Goal: Information Seeking & Learning: Learn about a topic

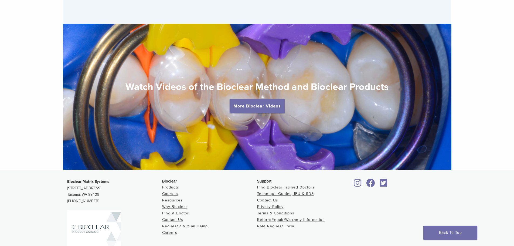
scroll to position [1019, 0]
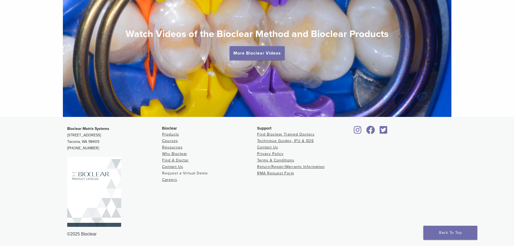
click at [180, 174] on link "Request a Virtual Demo" at bounding box center [185, 173] width 46 height 5
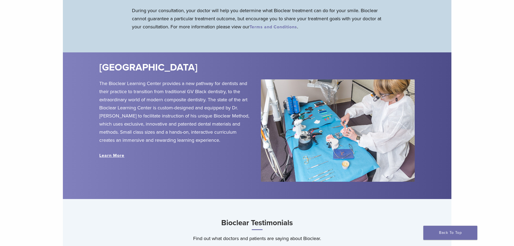
scroll to position [540, 0]
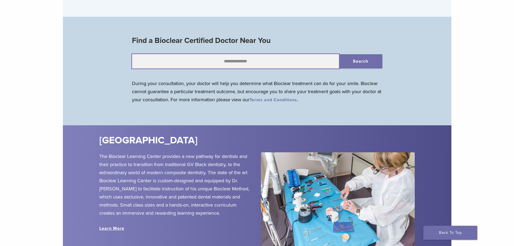
click at [254, 60] on input "text" at bounding box center [235, 61] width 207 height 15
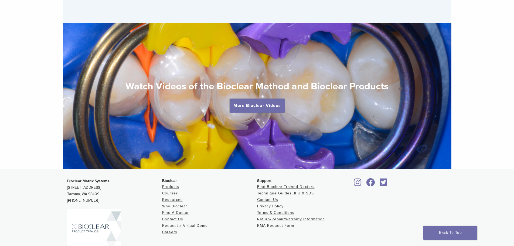
scroll to position [1019, 0]
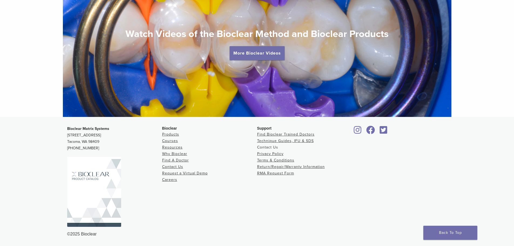
click at [272, 147] on link "Contact Us" at bounding box center [267, 147] width 21 height 5
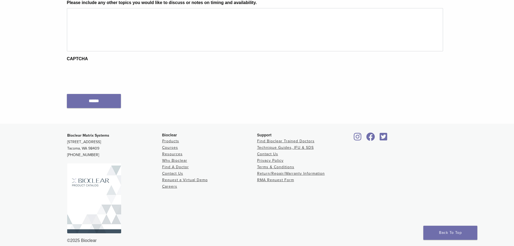
scroll to position [331, 0]
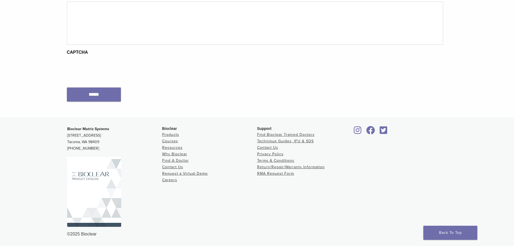
click at [102, 189] on img at bounding box center [94, 192] width 54 height 70
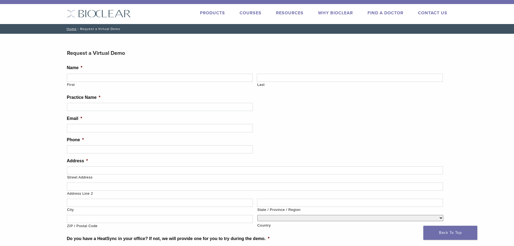
scroll to position [0, 0]
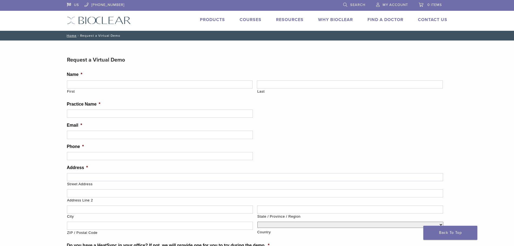
click at [115, 61] on h3 "Request a Virtual Demo" at bounding box center [257, 59] width 381 height 13
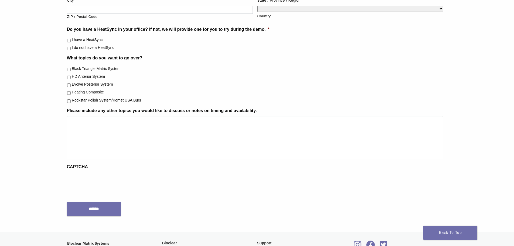
scroll to position [331, 0]
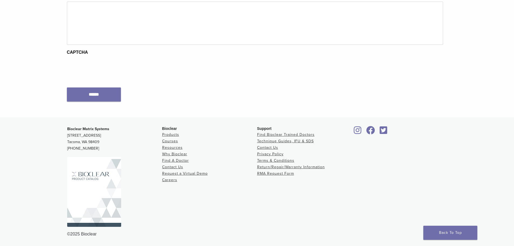
click at [180, 72] on div at bounding box center [255, 68] width 376 height 21
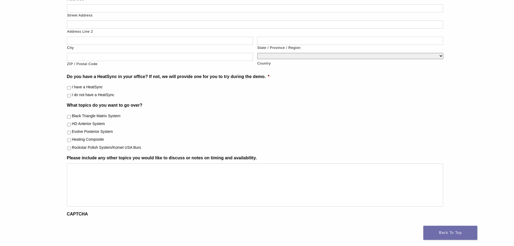
scroll to position [7, 0]
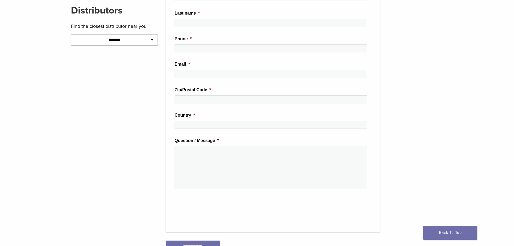
scroll to position [81, 0]
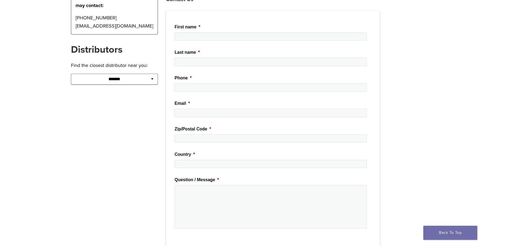
click at [119, 84] on select "**********" at bounding box center [114, 79] width 87 height 11
click at [62, 68] on main "**********" at bounding box center [257, 142] width 514 height 384
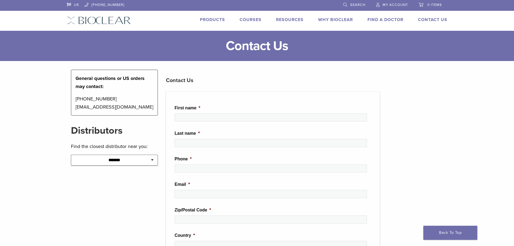
click at [217, 20] on link "Products" at bounding box center [212, 19] width 25 height 5
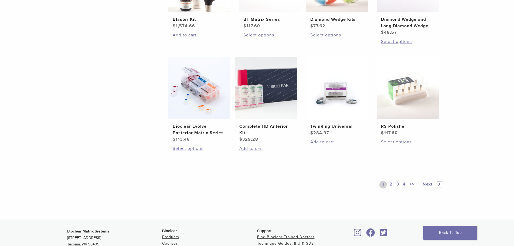
scroll to position [378, 0]
click at [389, 184] on link "2" at bounding box center [391, 185] width 5 height 8
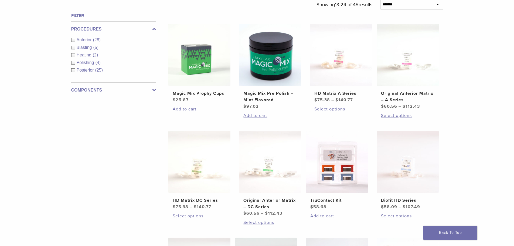
scroll to position [189, 0]
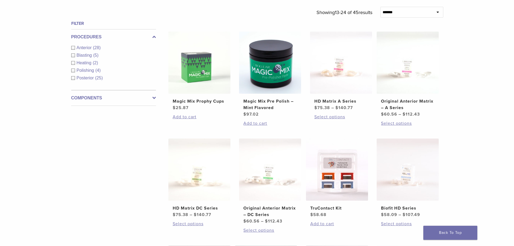
click at [370, 132] on ul "Magic Mix Prophy Cups $ 25.87 Add to cart Magic Mix Pre Polish – Mint Flavored …" at bounding box center [306, 189] width 292 height 314
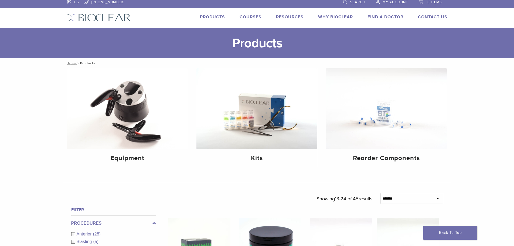
scroll to position [0, 0]
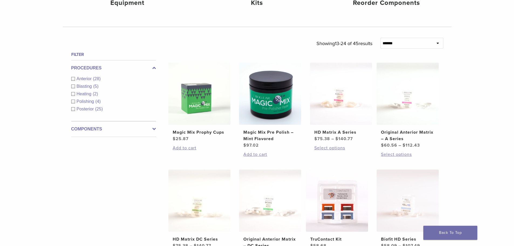
scroll to position [162, 0]
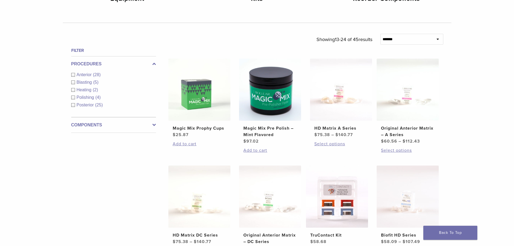
click at [476, 174] on div "**********" at bounding box center [257, 169] width 514 height 520
click at [465, 157] on div "**********" at bounding box center [257, 169] width 514 height 520
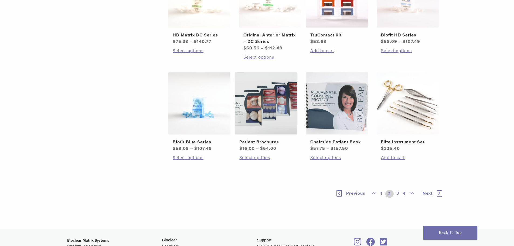
scroll to position [405, 0]
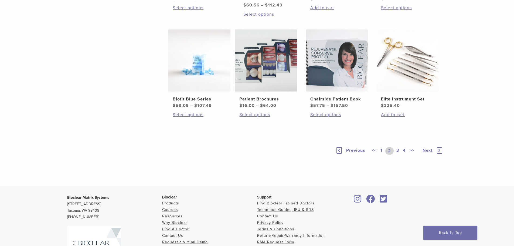
click at [398, 153] on link "3" at bounding box center [397, 151] width 5 height 8
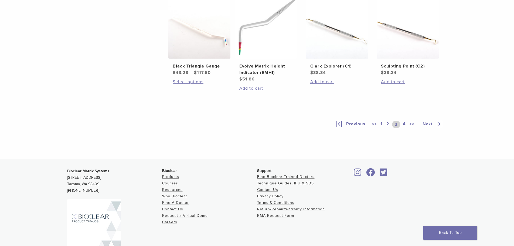
scroll to position [378, 0]
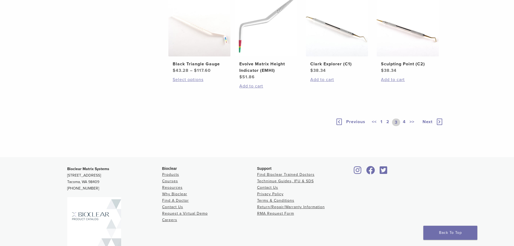
click at [402, 126] on link "4" at bounding box center [404, 122] width 5 height 8
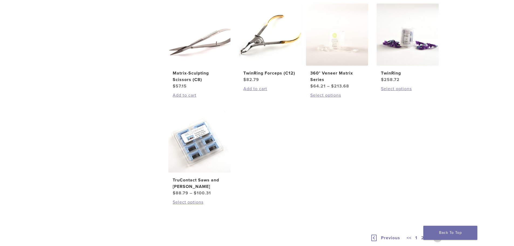
scroll to position [405, 0]
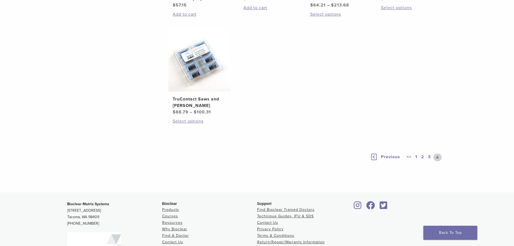
click at [417, 158] on link "1" at bounding box center [416, 158] width 4 height 8
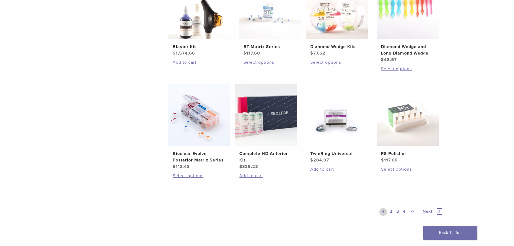
scroll to position [351, 0]
click at [391, 208] on link "2" at bounding box center [391, 212] width 5 height 8
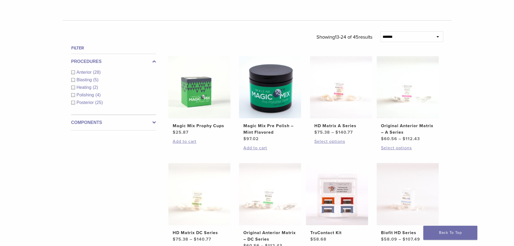
scroll to position [162, 0]
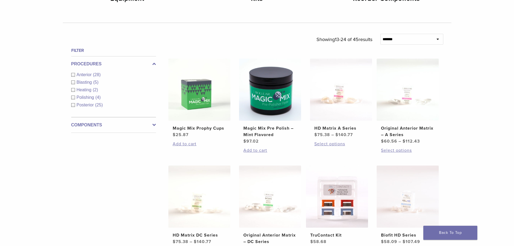
click at [448, 178] on ul "Magic Mix Prophy Cups $ 25.87 Add to cart Magic Mix Pre Polish – Mint Flavored …" at bounding box center [306, 216] width 292 height 314
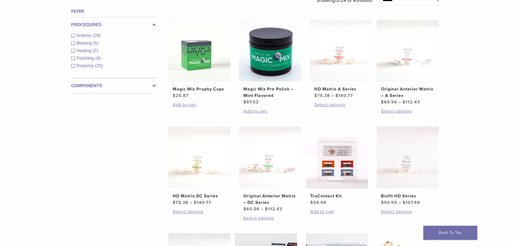
scroll to position [243, 0]
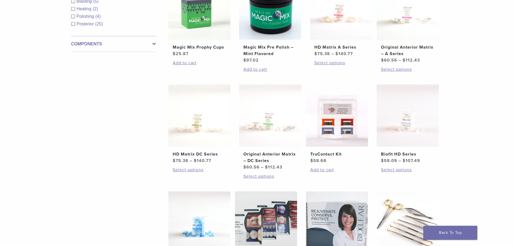
click at [466, 121] on div "**********" at bounding box center [257, 88] width 514 height 520
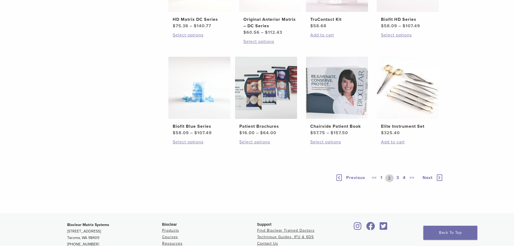
scroll to position [378, 0]
click at [400, 177] on link "3" at bounding box center [397, 178] width 5 height 8
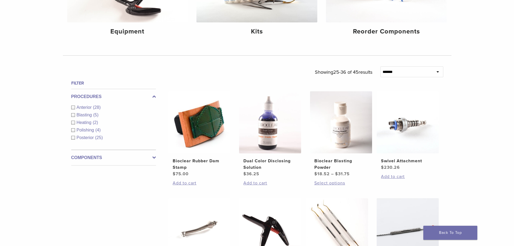
scroll to position [81, 0]
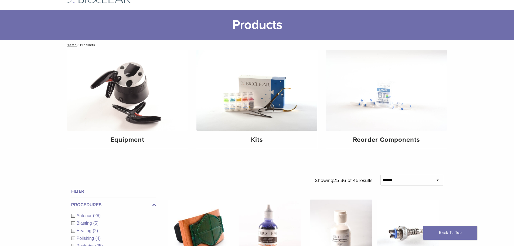
scroll to position [0, 0]
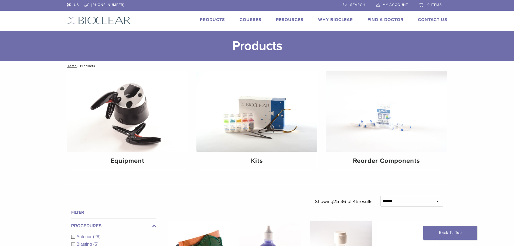
click at [221, 19] on link "Products" at bounding box center [212, 19] width 25 height 5
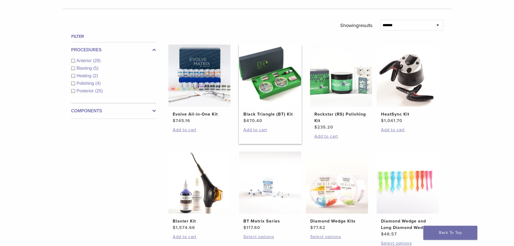
scroll to position [243, 0]
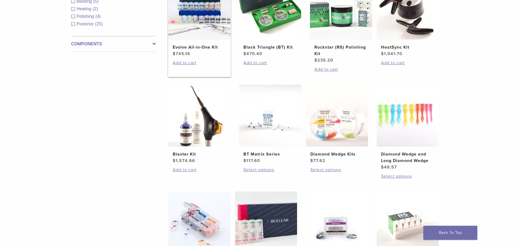
click at [205, 30] on img at bounding box center [199, 9] width 62 height 62
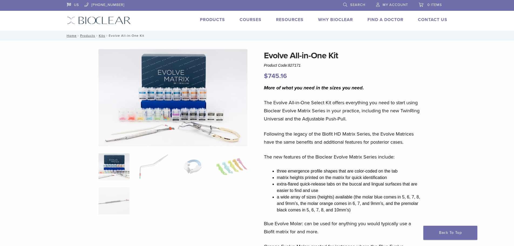
click at [186, 111] on img at bounding box center [173, 97] width 149 height 97
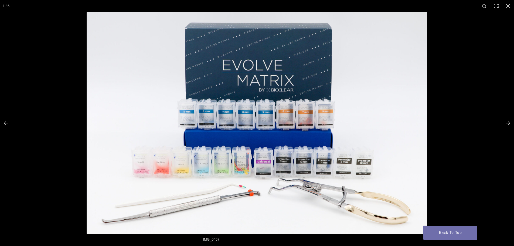
click at [240, 163] on img at bounding box center [257, 123] width 341 height 222
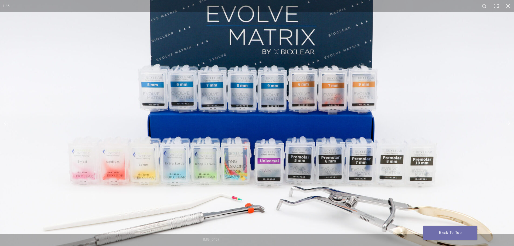
click at [274, 184] on img at bounding box center [259, 102] width 518 height 338
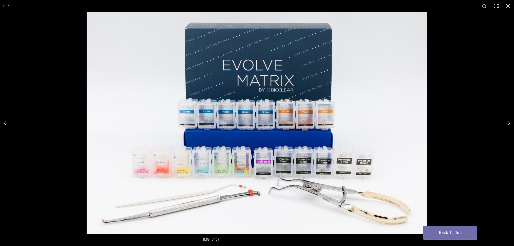
click at [471, 75] on div at bounding box center [344, 135] width 514 height 246
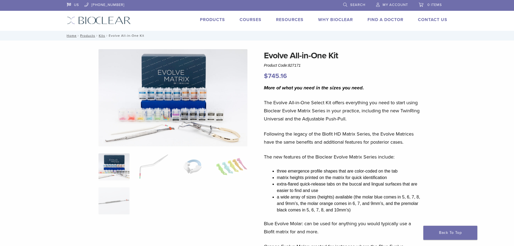
click at [217, 21] on link "Products" at bounding box center [212, 19] width 25 height 5
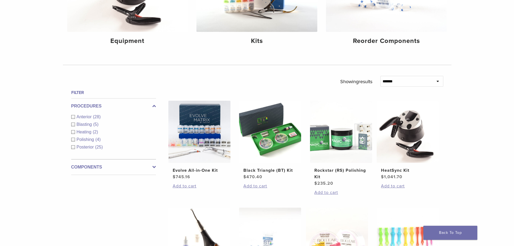
scroll to position [162, 0]
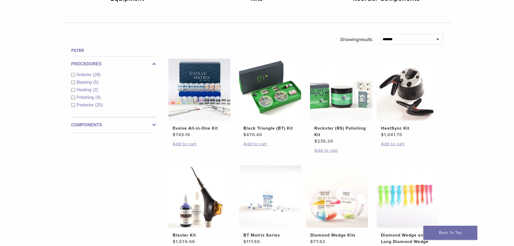
click at [148, 121] on div "Components Equipment (5) Instruments (13) Matrix Bands (9) Matrix Systems (3) O…" at bounding box center [113, 125] width 85 height 16
click at [74, 74] on div "Anterior (28)" at bounding box center [113, 75] width 85 height 6
click at [153, 124] on icon at bounding box center [155, 125] width 4 height 6
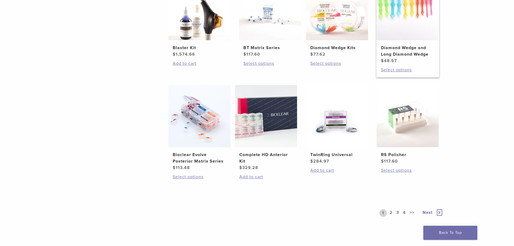
scroll to position [378, 0]
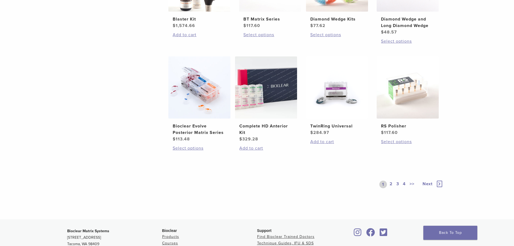
click at [392, 183] on link "2" at bounding box center [391, 185] width 5 height 8
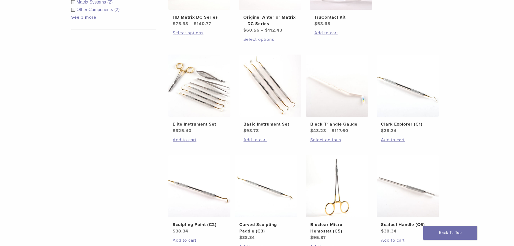
scroll to position [351, 0]
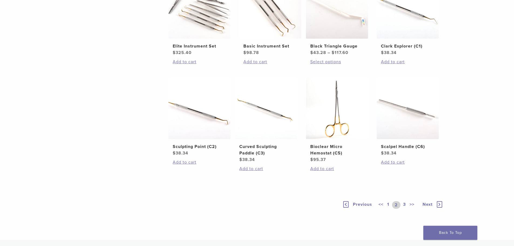
click at [402, 203] on link "3" at bounding box center [404, 205] width 5 height 8
